Goal: Transaction & Acquisition: Obtain resource

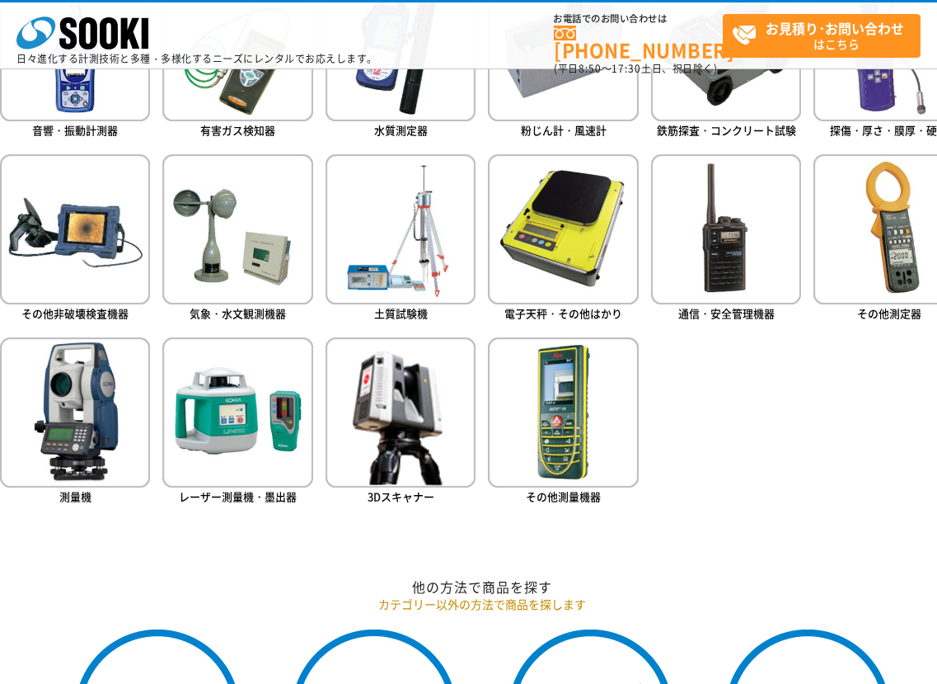
scroll to position [1154, 0]
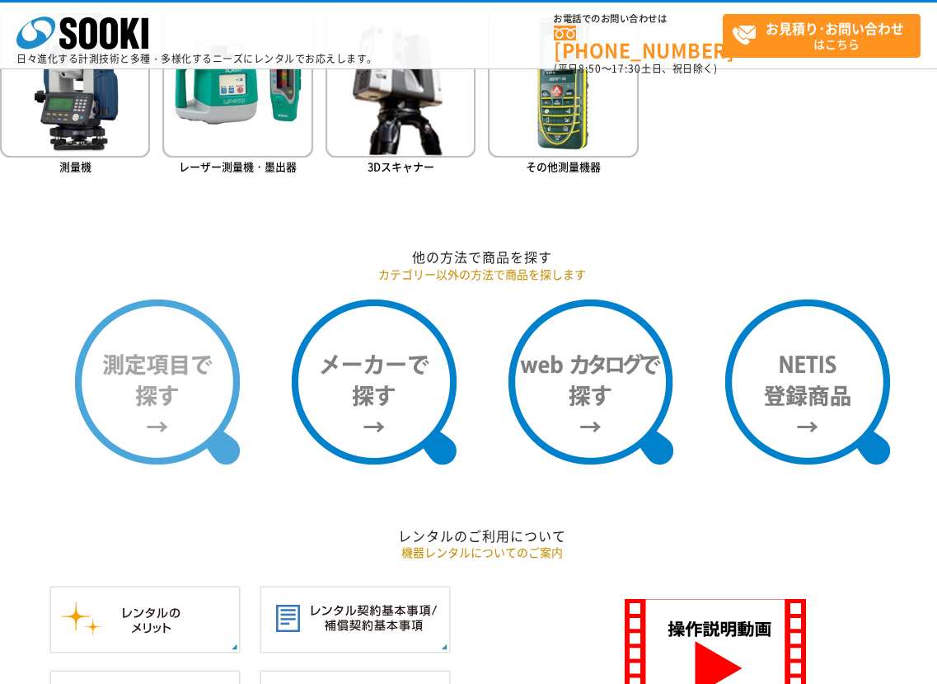
click at [173, 422] on img at bounding box center [157, 381] width 165 height 165
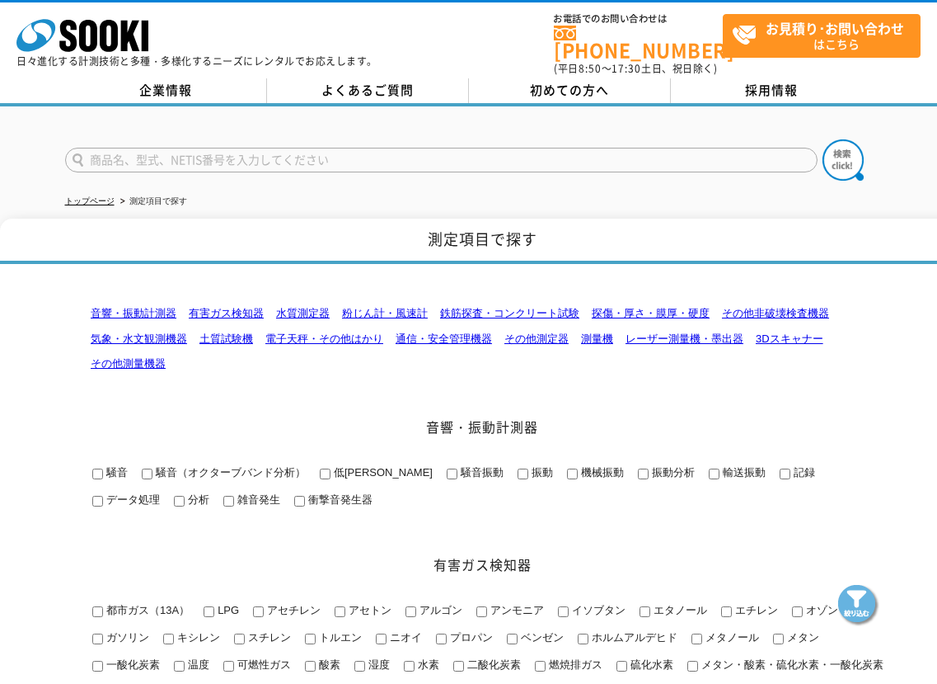
click at [234, 148] on input "text" at bounding box center [441, 160] width 753 height 25
type input "あ"
type input "圧力"
click at [854, 153] on img at bounding box center [843, 159] width 41 height 41
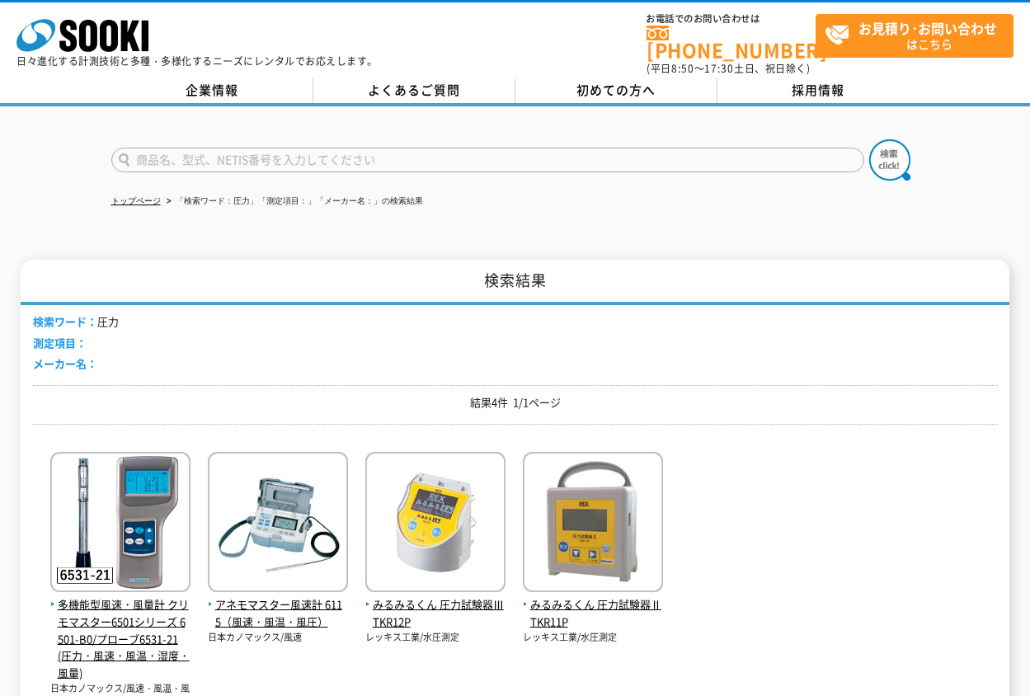
click at [181, 148] on input "text" at bounding box center [487, 160] width 753 height 25
type input "油圧"
click at [894, 139] on img at bounding box center [889, 159] width 41 height 41
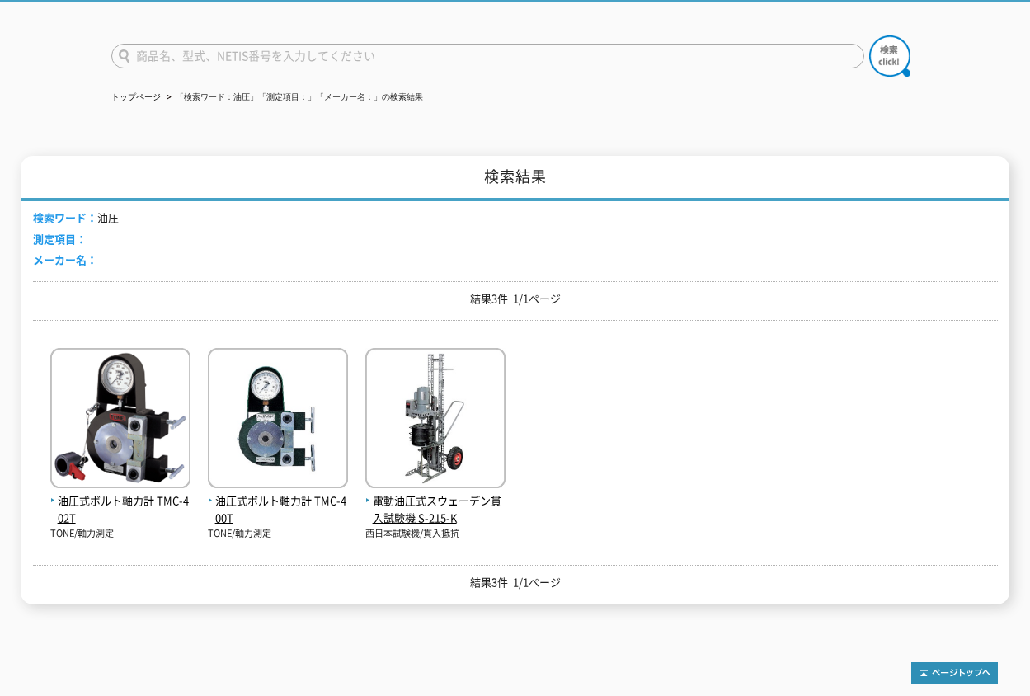
scroll to position [165, 0]
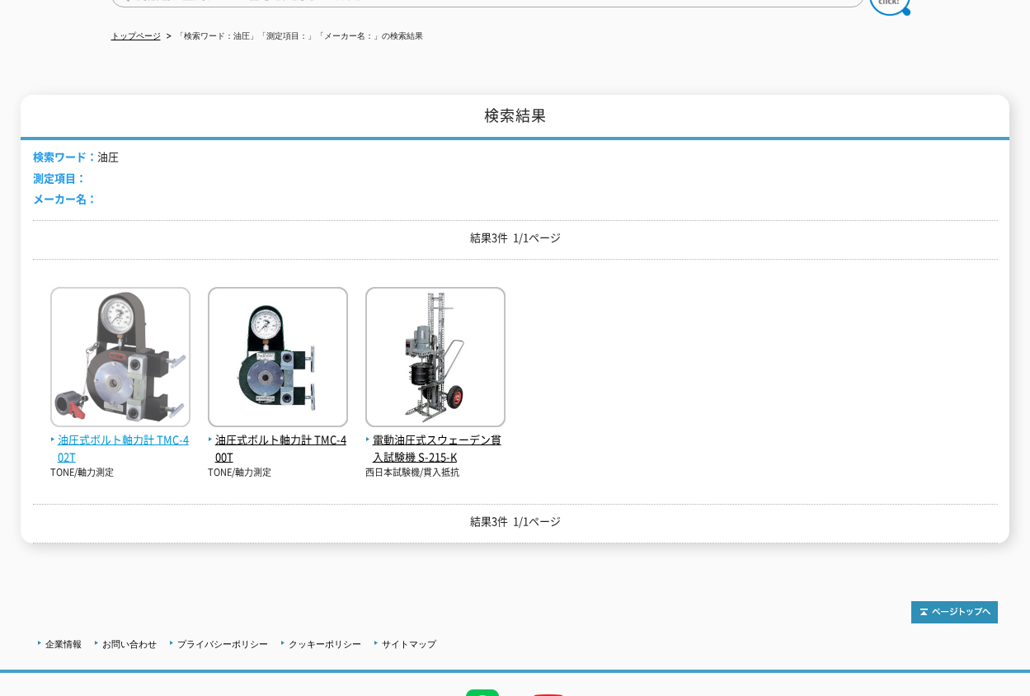
click at [160, 435] on span "油圧式ボルト軸力計 TMC-402T" at bounding box center [120, 448] width 140 height 35
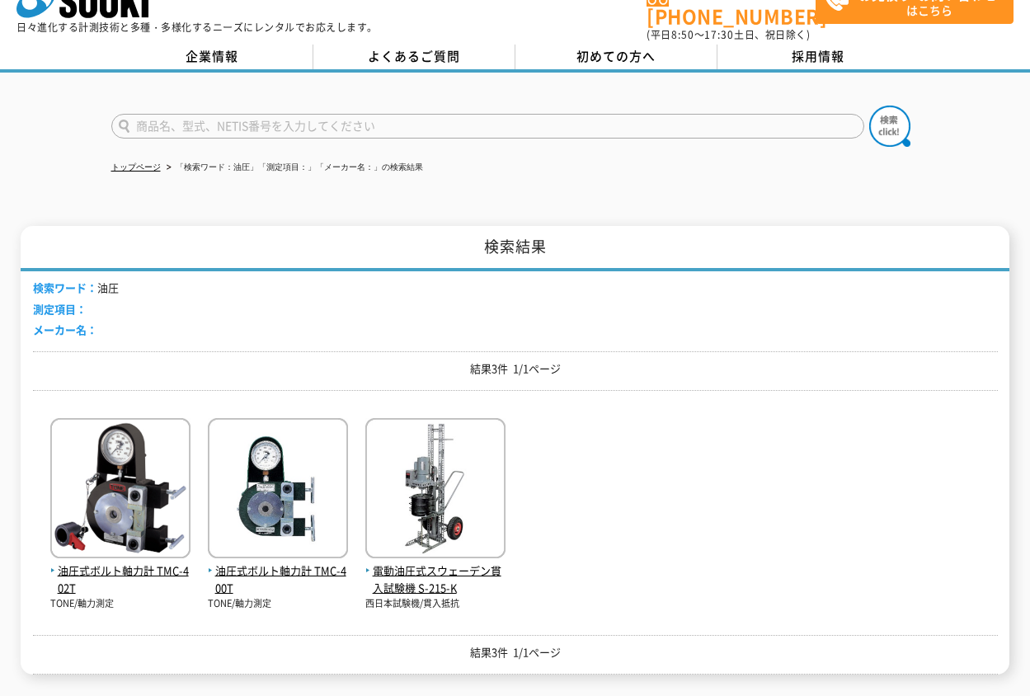
scroll to position [0, 0]
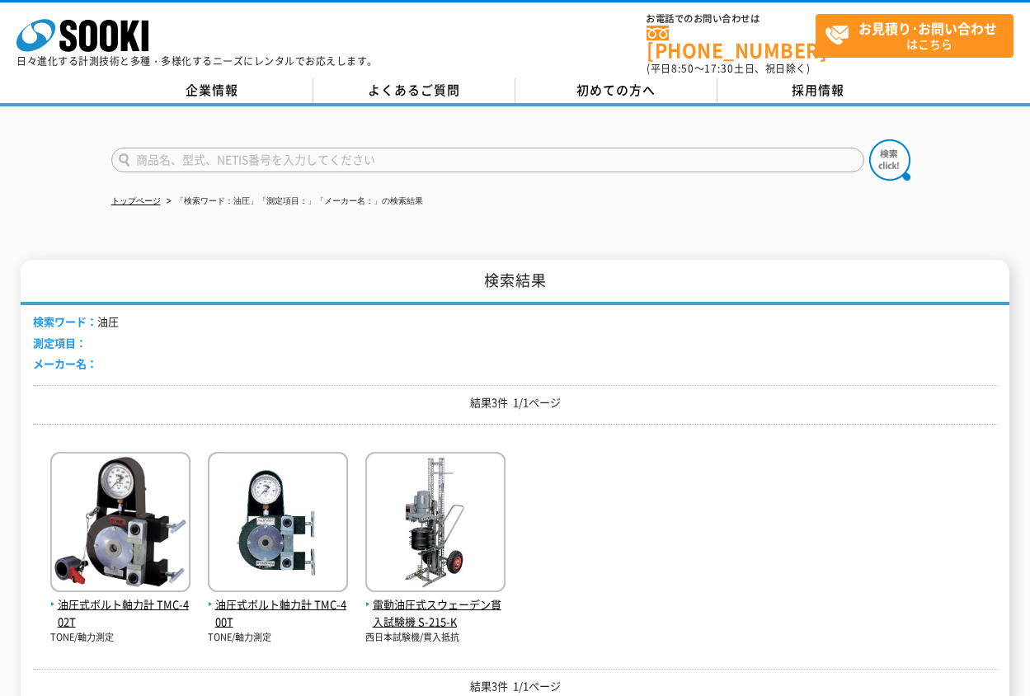
click at [209, 153] on input "text" at bounding box center [487, 160] width 753 height 25
type input "マノメータ"
click at [894, 143] on img at bounding box center [889, 159] width 41 height 41
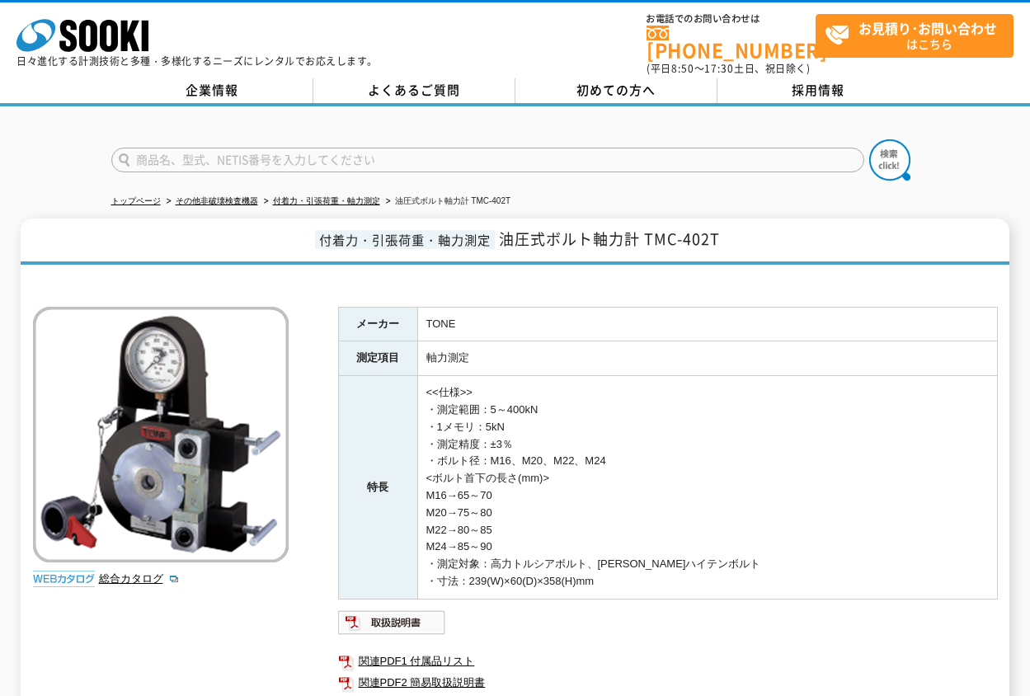
scroll to position [255, 0]
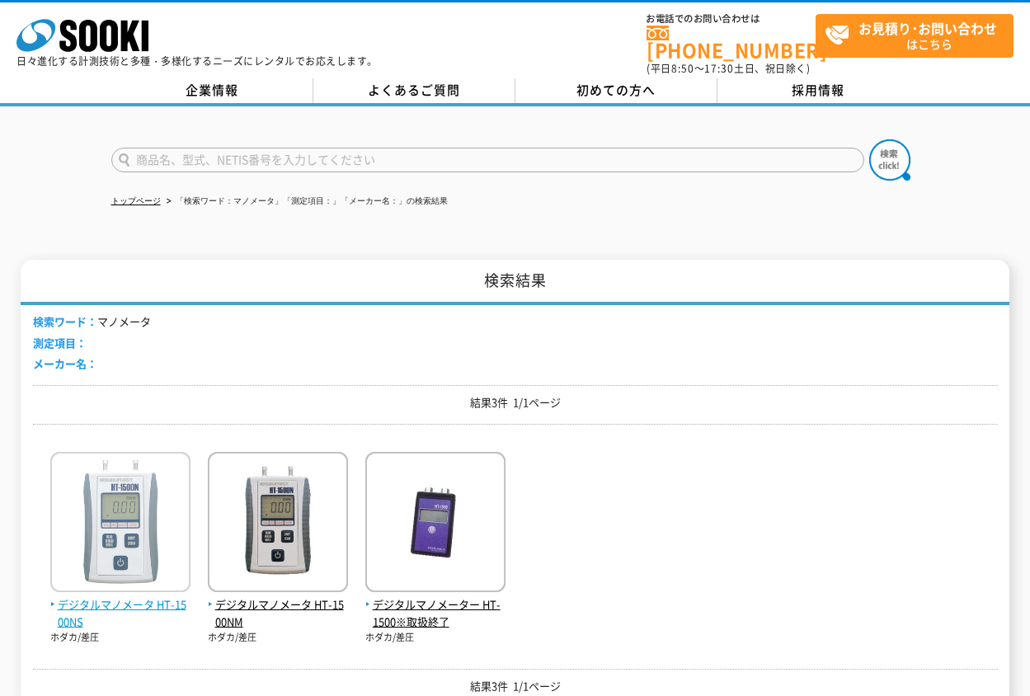
click at [138, 596] on span "デジタルマノメータ HT-1500NS" at bounding box center [120, 613] width 140 height 35
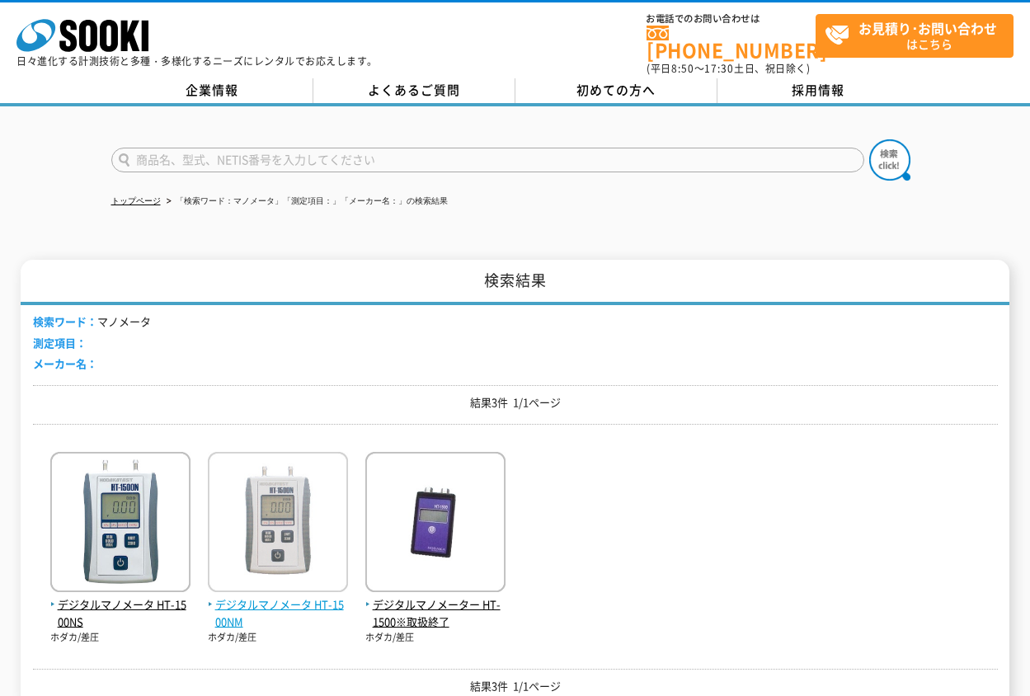
click at [329, 596] on span "デジタルマノメータ HT-1500NM" at bounding box center [278, 613] width 140 height 35
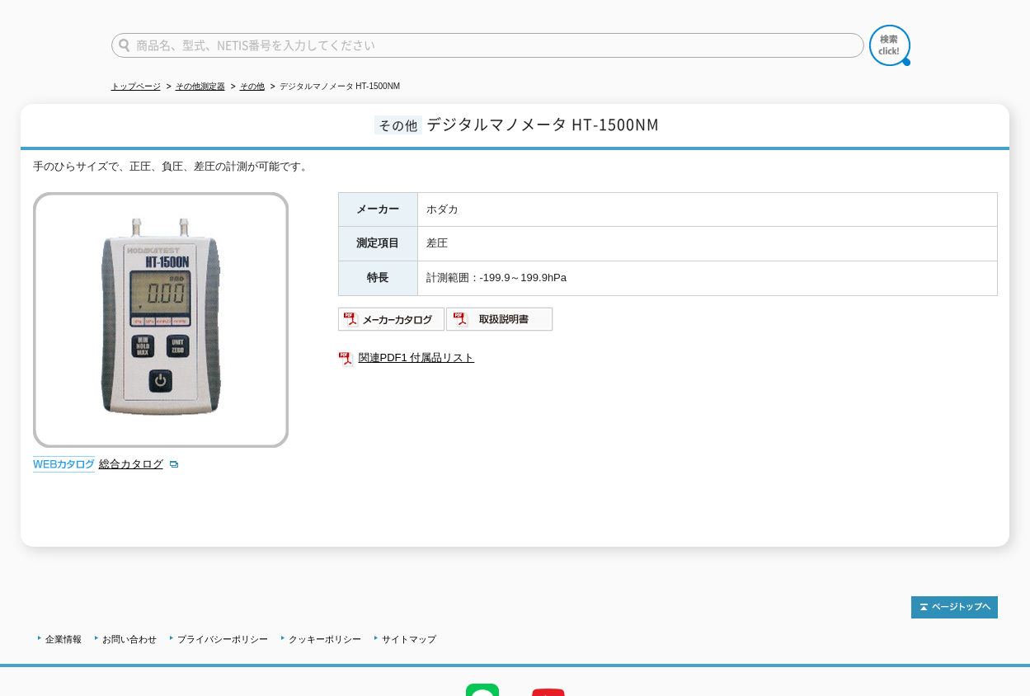
scroll to position [190, 0]
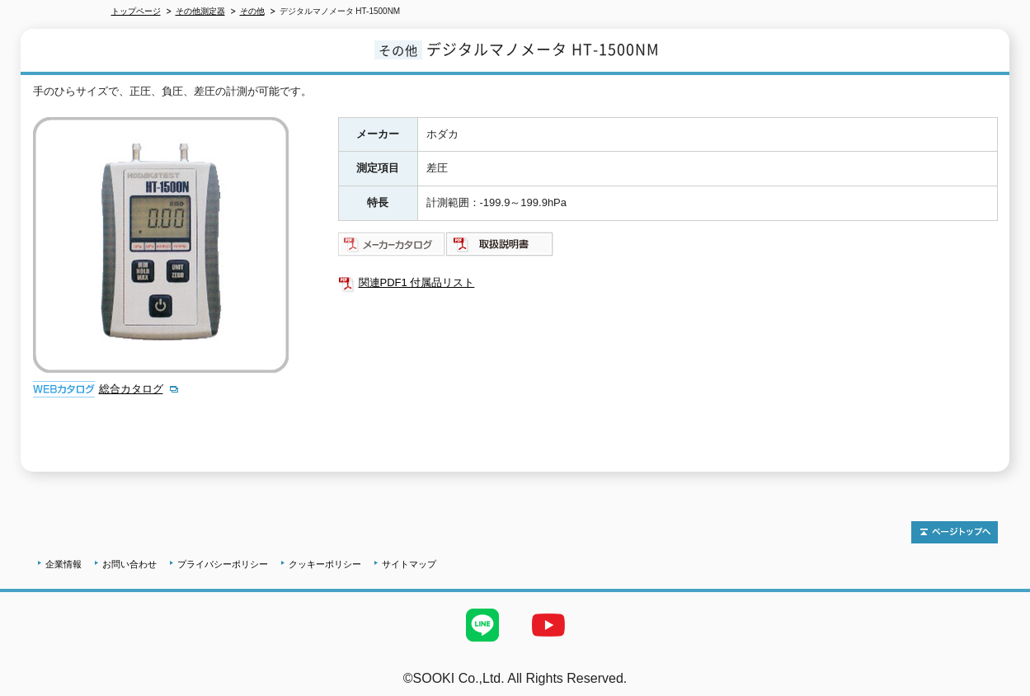
click at [394, 237] on img at bounding box center [392, 244] width 108 height 26
